Goal: Information Seeking & Learning: Learn about a topic

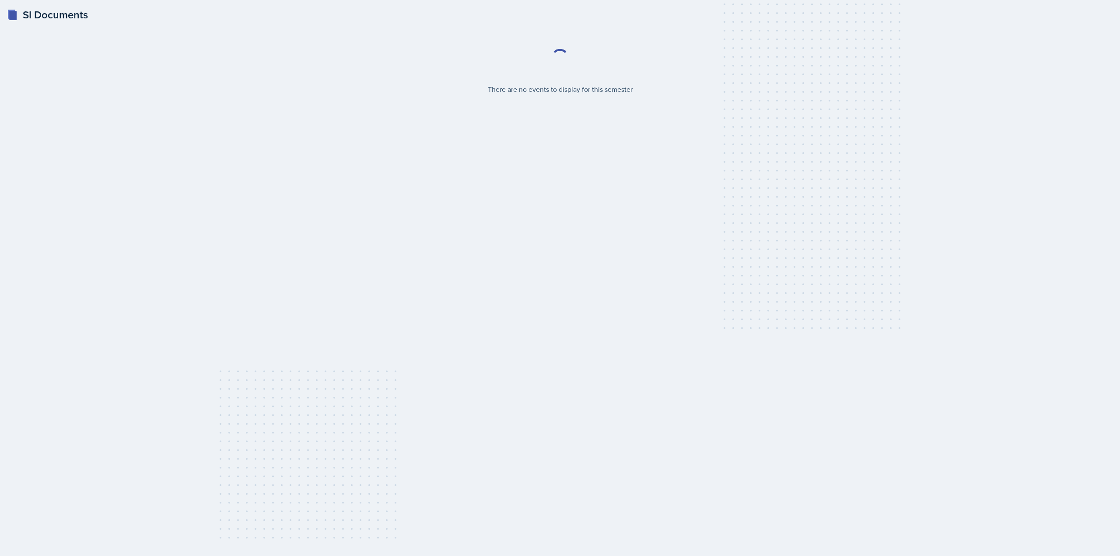
select select "2bed604d-1099-4043-b1bc-2365e8740244"
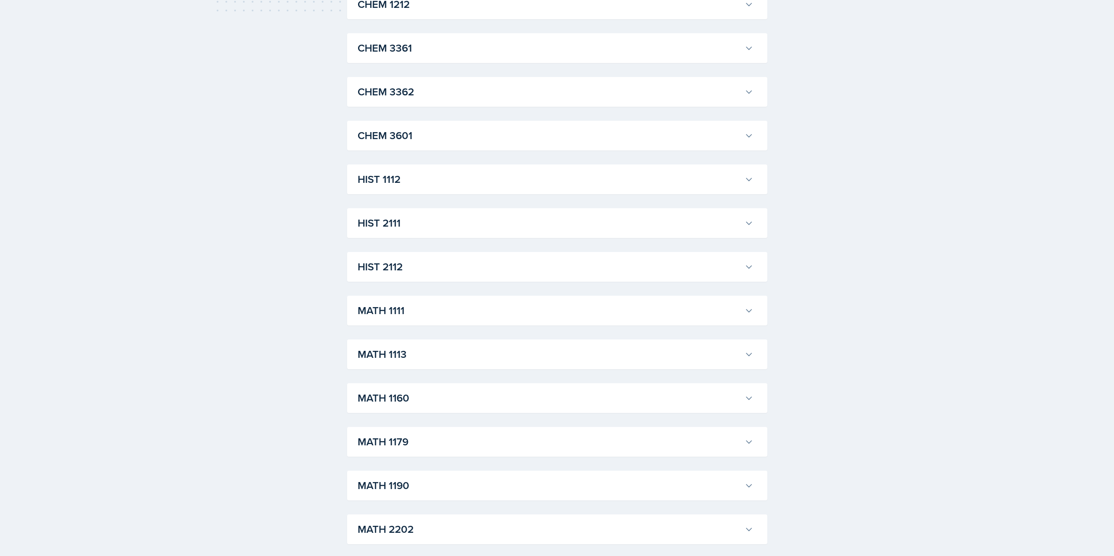
scroll to position [569, 0]
click at [431, 186] on h3 "HIST 2111" at bounding box center [548, 182] width 383 height 16
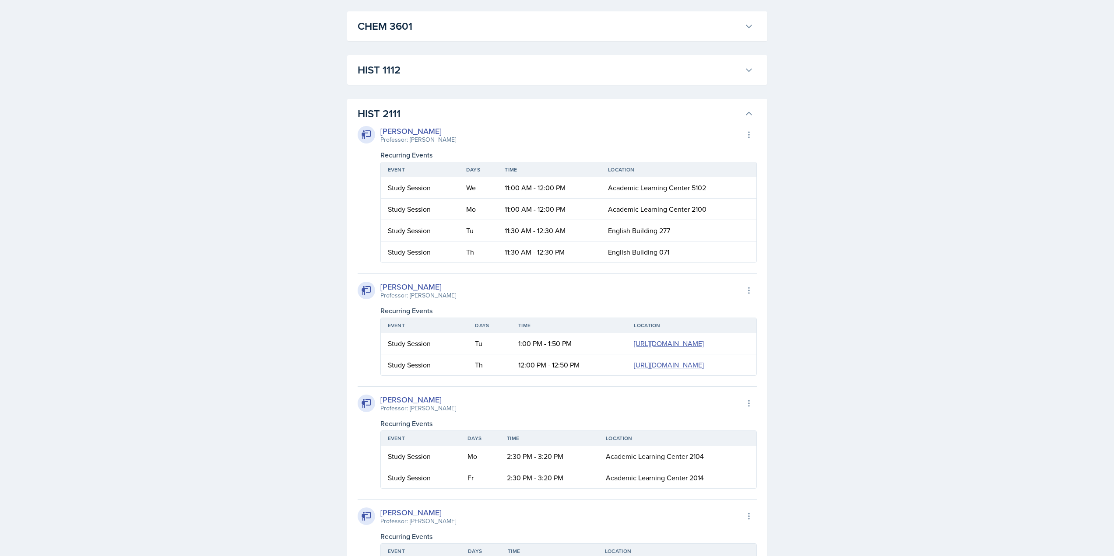
scroll to position [613, 0]
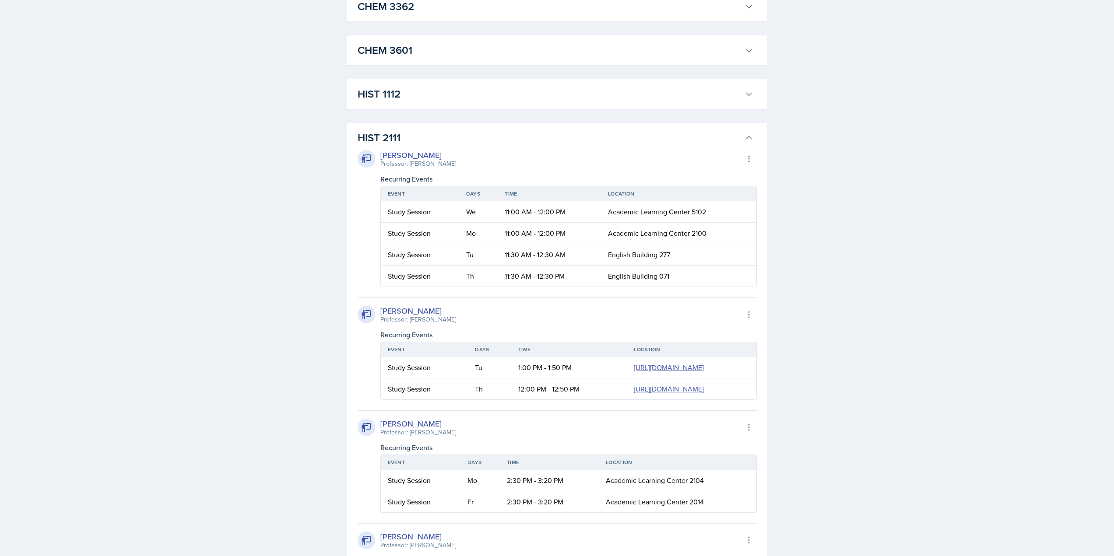
click at [455, 136] on h3 "HIST 2111" at bounding box center [548, 138] width 383 height 16
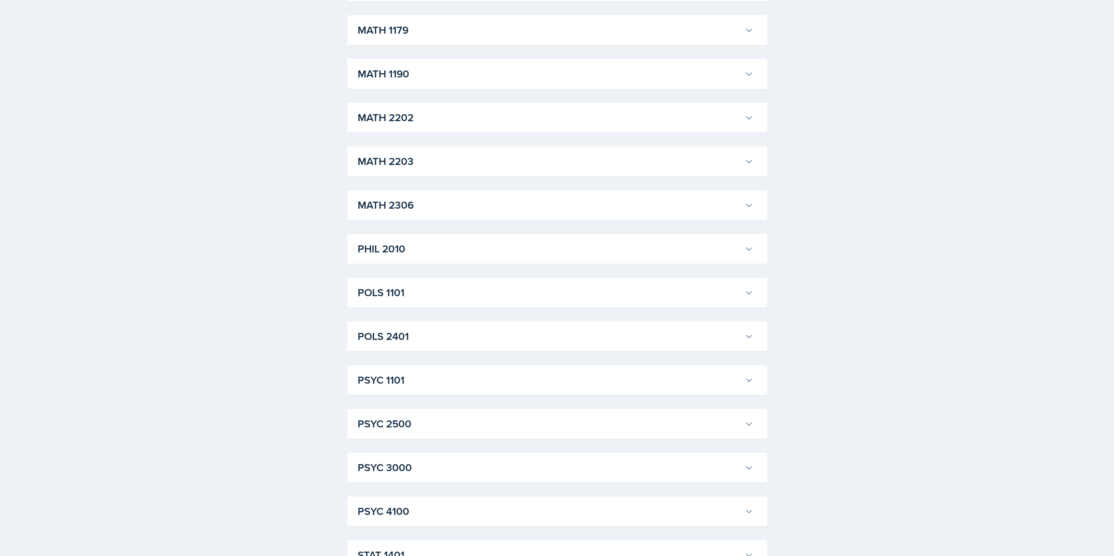
scroll to position [1006, 0]
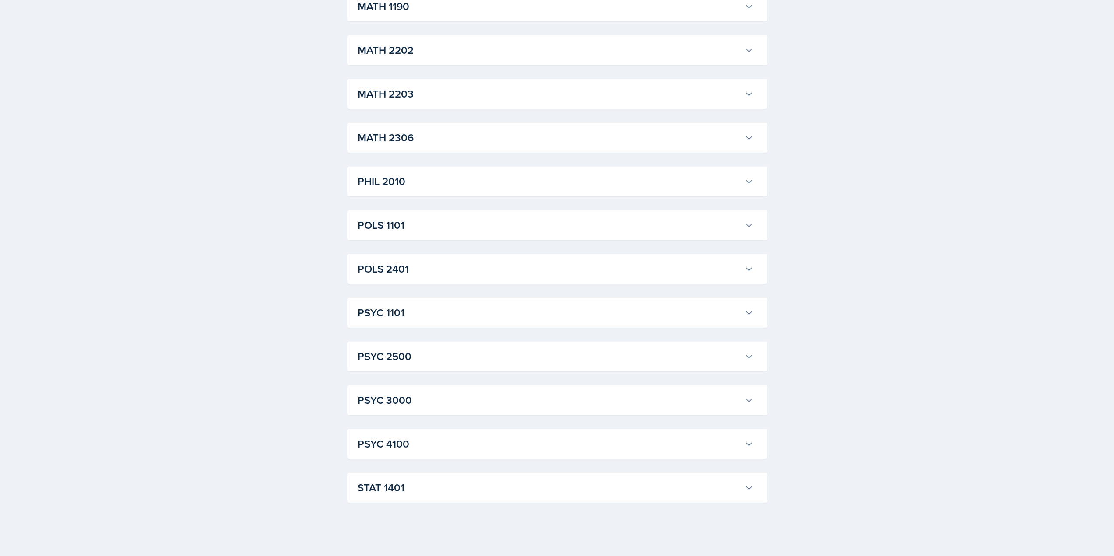
click at [398, 186] on h3 "PHIL 2010" at bounding box center [548, 182] width 383 height 16
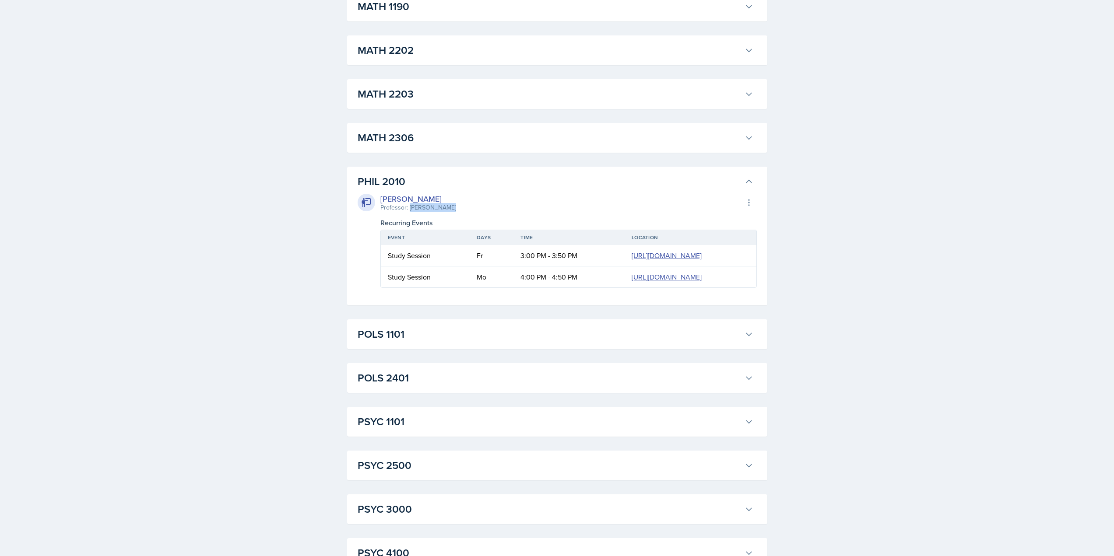
drag, startPoint x: 409, startPoint y: 206, endPoint x: 460, endPoint y: 210, distance: 51.4
click at [460, 210] on div "[PERSON_NAME] Professor: [PERSON_NAME] Export to Google Calendar" at bounding box center [556, 202] width 399 height 19
drag, startPoint x: 381, startPoint y: 196, endPoint x: 434, endPoint y: 199, distance: 53.1
click at [434, 199] on div "[PERSON_NAME]" at bounding box center [418, 199] width 76 height 12
click at [434, 209] on div "Professor: [PERSON_NAME]" at bounding box center [418, 207] width 76 height 9
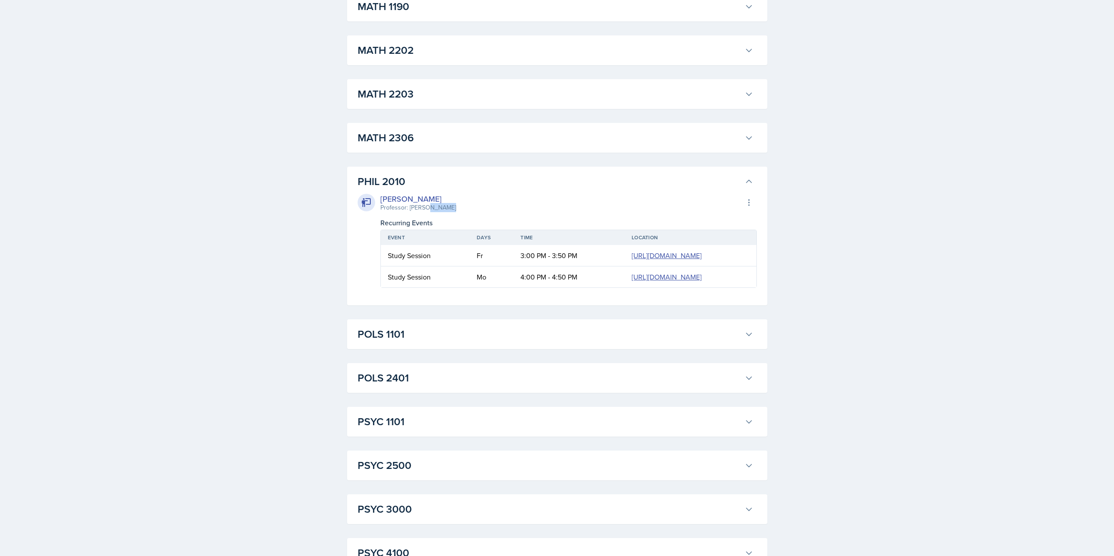
click at [434, 209] on div "Professor: [PERSON_NAME]" at bounding box center [418, 207] width 76 height 9
